Goal: Ask a question: Seek information or help from site administrators or community

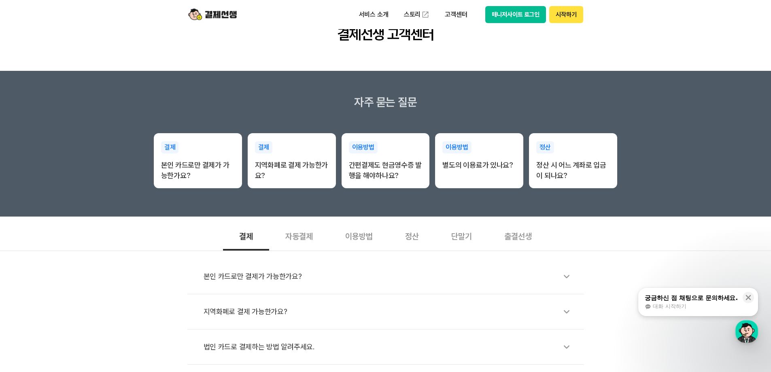
scroll to position [243, 0]
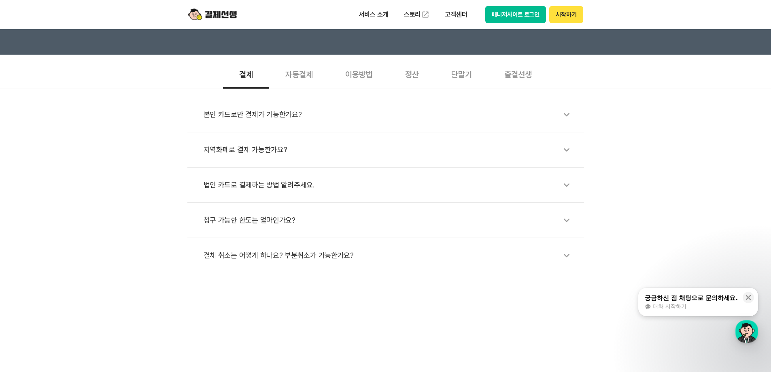
click at [472, 260] on div "결체 취소는 어떻게 하나요? 부분취소가 가능한가요?" at bounding box center [390, 255] width 372 height 19
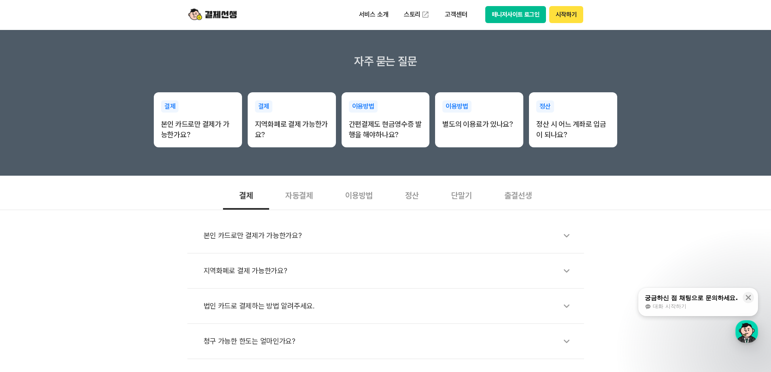
scroll to position [121, 0]
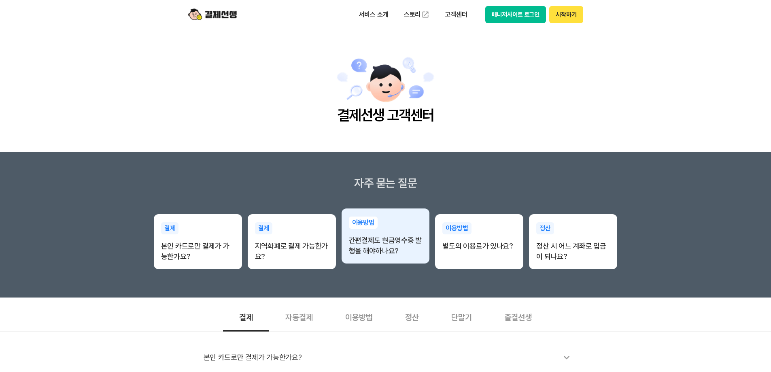
scroll to position [243, 0]
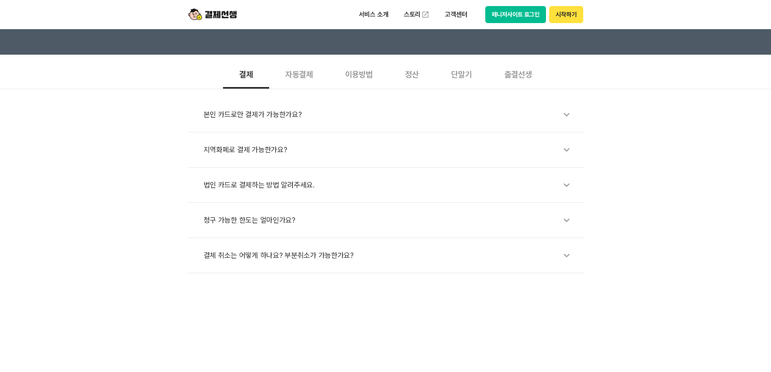
drag, startPoint x: 320, startPoint y: 247, endPoint x: 370, endPoint y: 253, distance: 50.1
click at [320, 247] on div "결체 취소는 어떻게 하나요? 부분취소가 가능한가요?" at bounding box center [390, 255] width 372 height 19
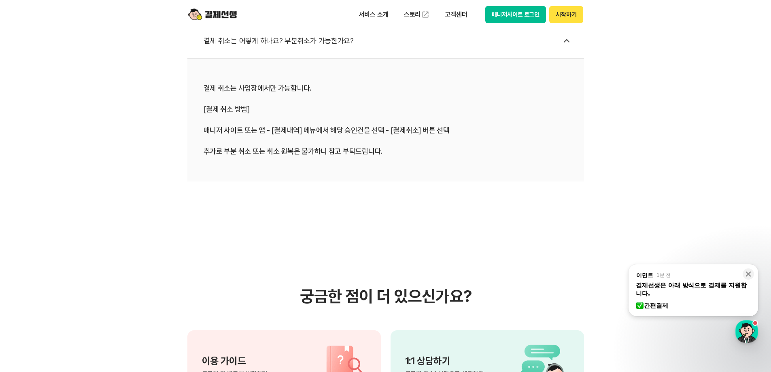
scroll to position [445, 0]
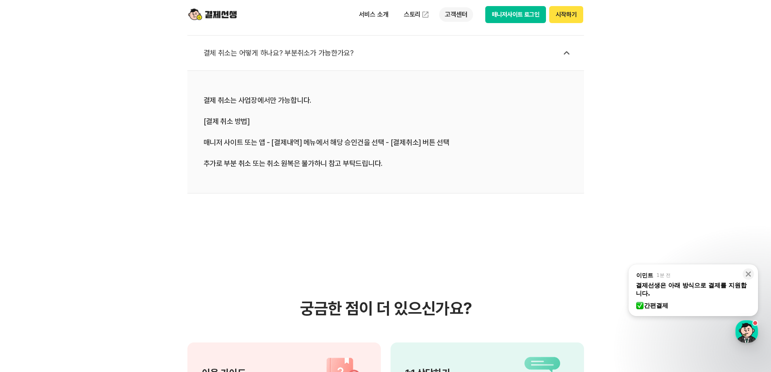
click at [454, 15] on p "고객센터" at bounding box center [456, 14] width 34 height 15
click at [466, 66] on link "이용 가이드" at bounding box center [473, 65] width 68 height 18
click at [450, 22] on ul "서비스 소개 스토리 고객센터" at bounding box center [413, 14] width 120 height 16
click at [460, 6] on div "서비스 소개 스토리 고객센터 매니저사이트 로그인 시작하기" at bounding box center [468, 14] width 230 height 17
click at [460, 15] on p "고객센터" at bounding box center [456, 14] width 34 height 15
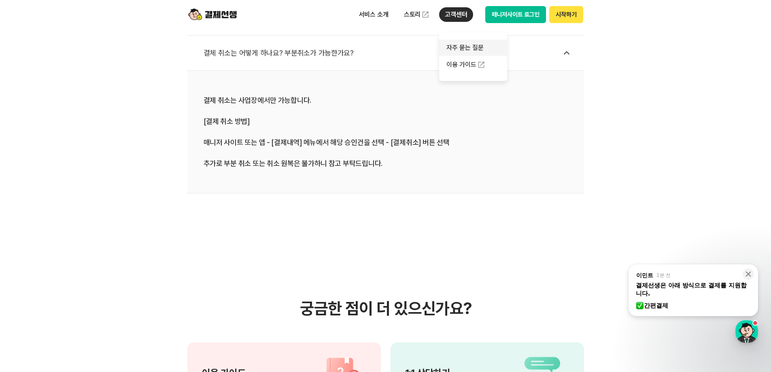
click at [457, 48] on link "자주 묻는 질문" at bounding box center [473, 48] width 68 height 16
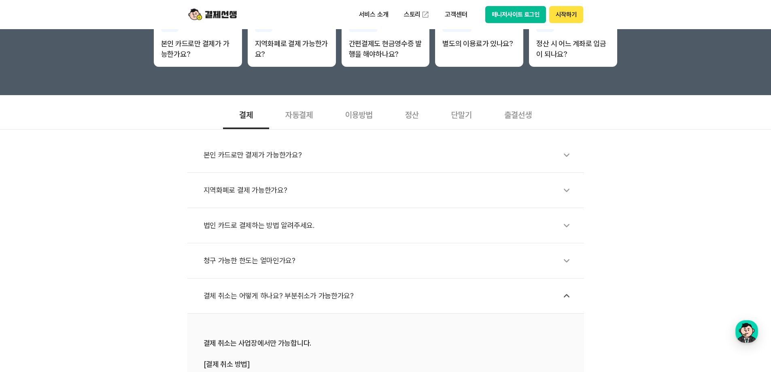
scroll to position [0, 0]
